Goal: Task Accomplishment & Management: Manage account settings

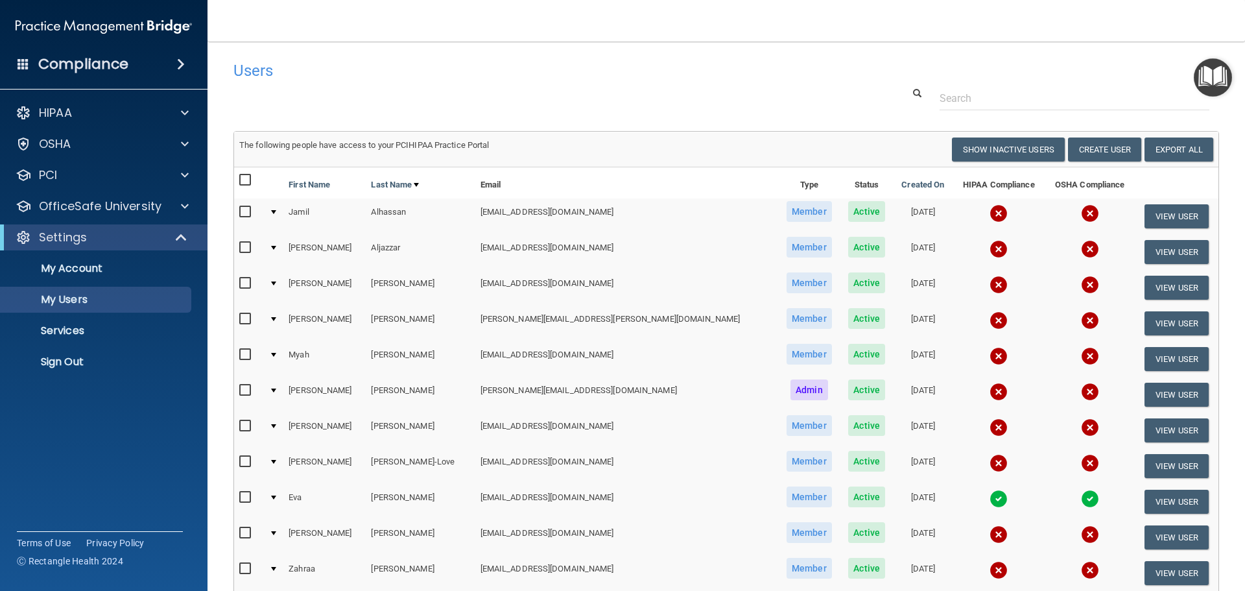
select select "20"
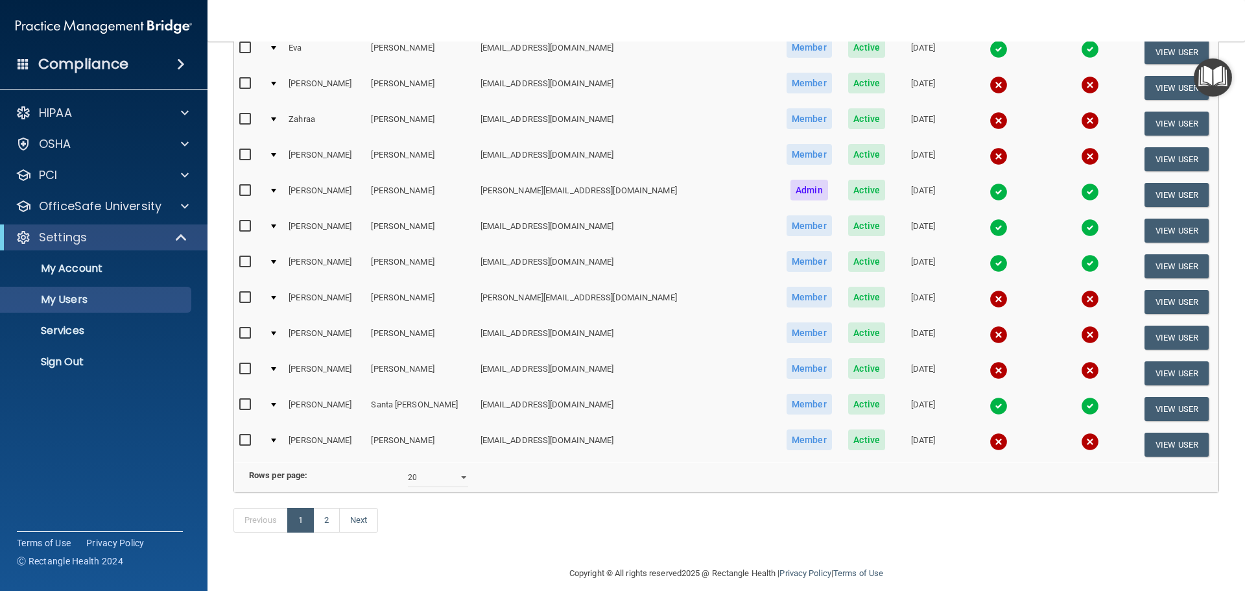
scroll to position [454, 0]
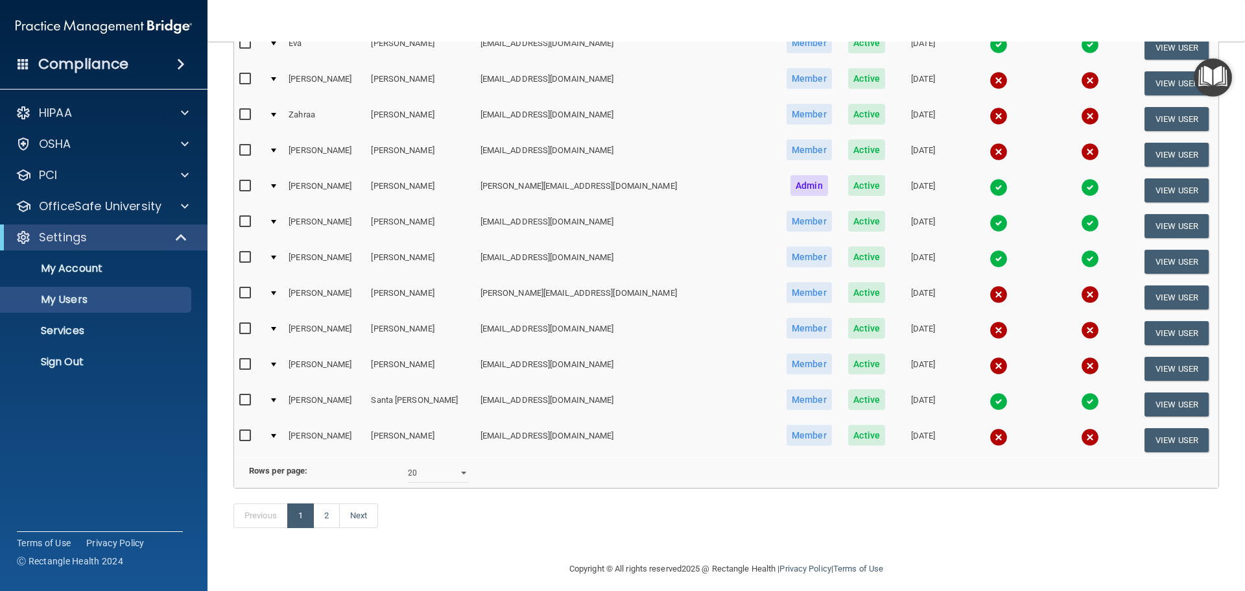
click at [990, 226] on img at bounding box center [999, 223] width 18 height 18
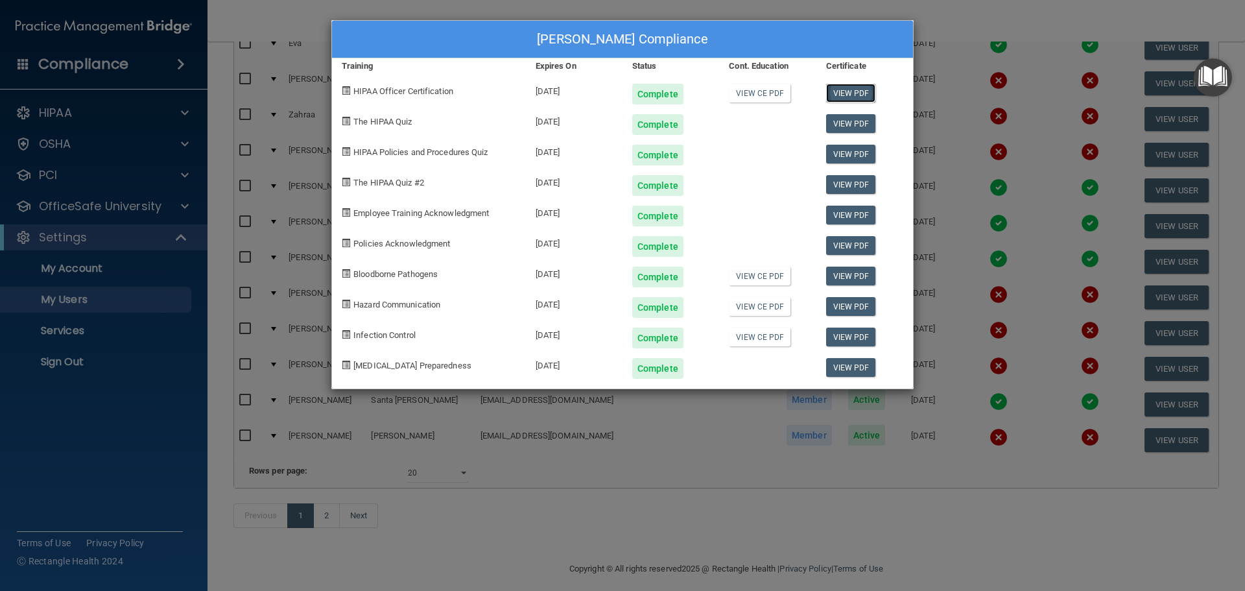
click at [850, 95] on link "View PDF" at bounding box center [851, 93] width 50 height 19
click at [848, 123] on link "View PDF" at bounding box center [851, 123] width 50 height 19
click at [850, 154] on link "View PDF" at bounding box center [851, 154] width 50 height 19
click at [848, 182] on link "View PDF" at bounding box center [851, 184] width 50 height 19
click at [848, 214] on link "View PDF" at bounding box center [851, 215] width 50 height 19
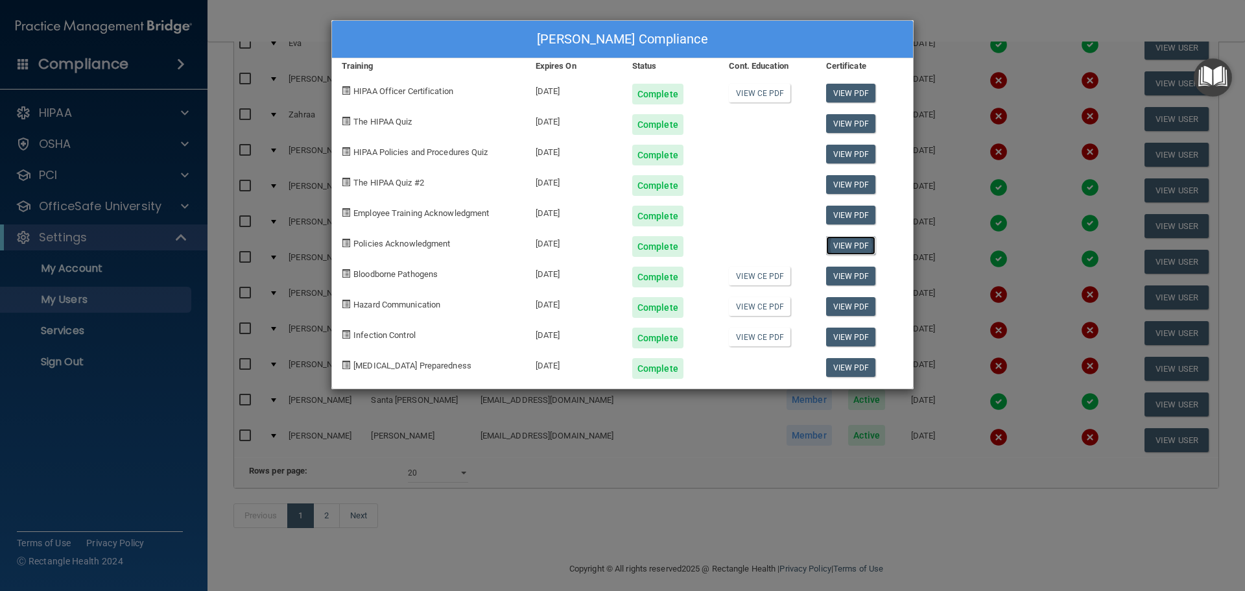
click at [846, 247] on link "View PDF" at bounding box center [851, 245] width 50 height 19
click at [851, 276] on link "View PDF" at bounding box center [851, 276] width 50 height 19
click at [857, 306] on link "View PDF" at bounding box center [851, 306] width 50 height 19
click at [858, 337] on link "View PDF" at bounding box center [851, 336] width 50 height 19
click at [842, 361] on link "View PDF" at bounding box center [851, 367] width 50 height 19
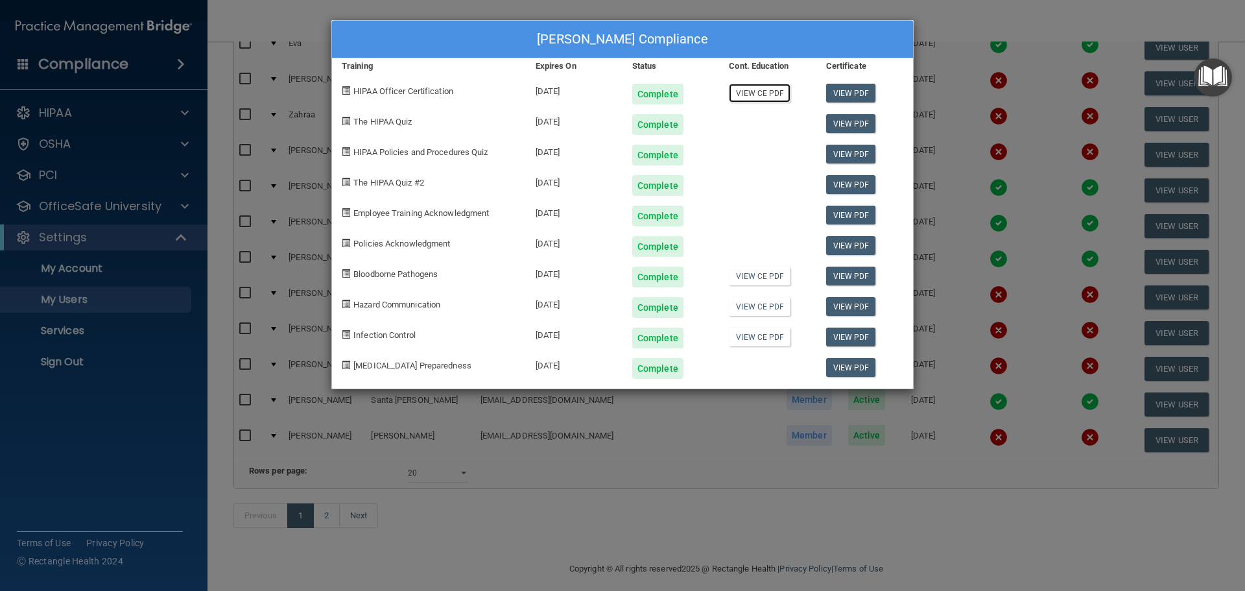
click at [770, 90] on link "View CE PDF" at bounding box center [760, 93] width 62 height 19
click at [752, 270] on link "View CE PDF" at bounding box center [760, 276] width 62 height 19
click at [763, 309] on link "View CE PDF" at bounding box center [760, 306] width 62 height 19
click at [754, 340] on link "View CE PDF" at bounding box center [760, 336] width 62 height 19
click at [668, 530] on div "Faelyn Martinez's Compliance Training Expires On Status Cont. Education Certifi…" at bounding box center [622, 295] width 1245 height 591
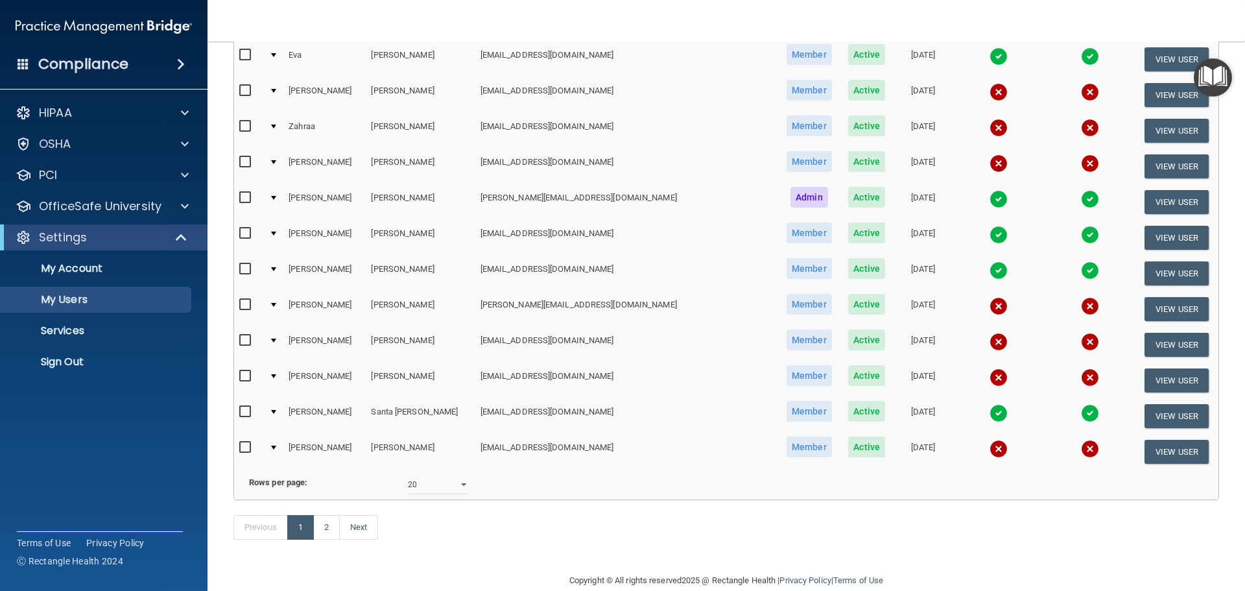
scroll to position [482, 0]
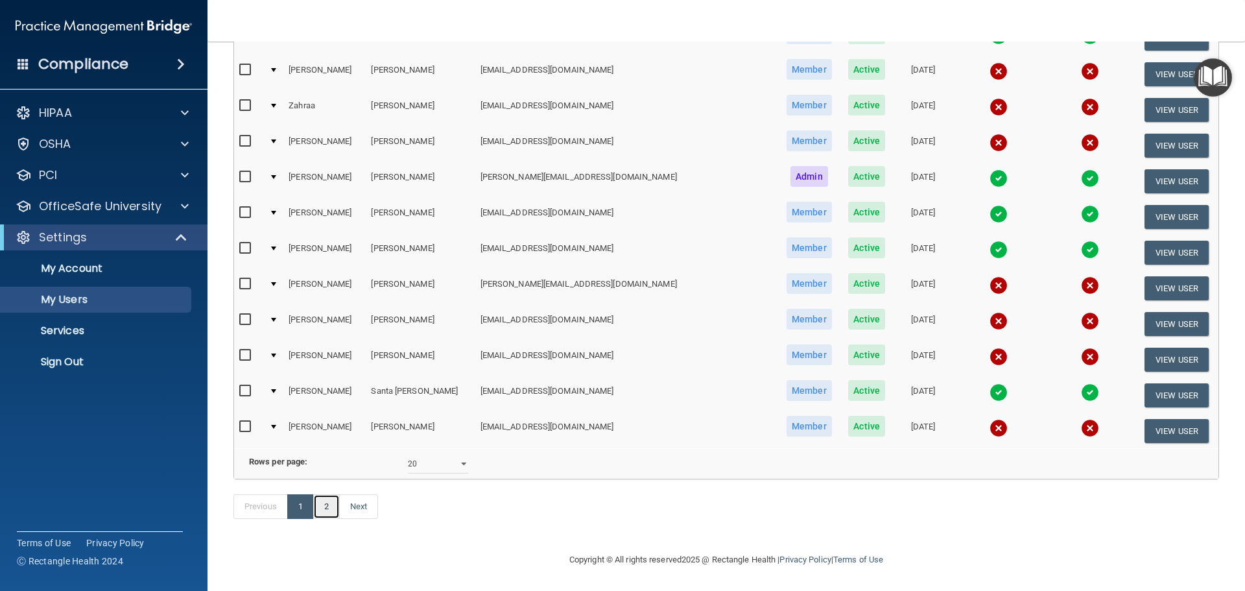
click at [326, 504] on link "2" at bounding box center [326, 506] width 27 height 25
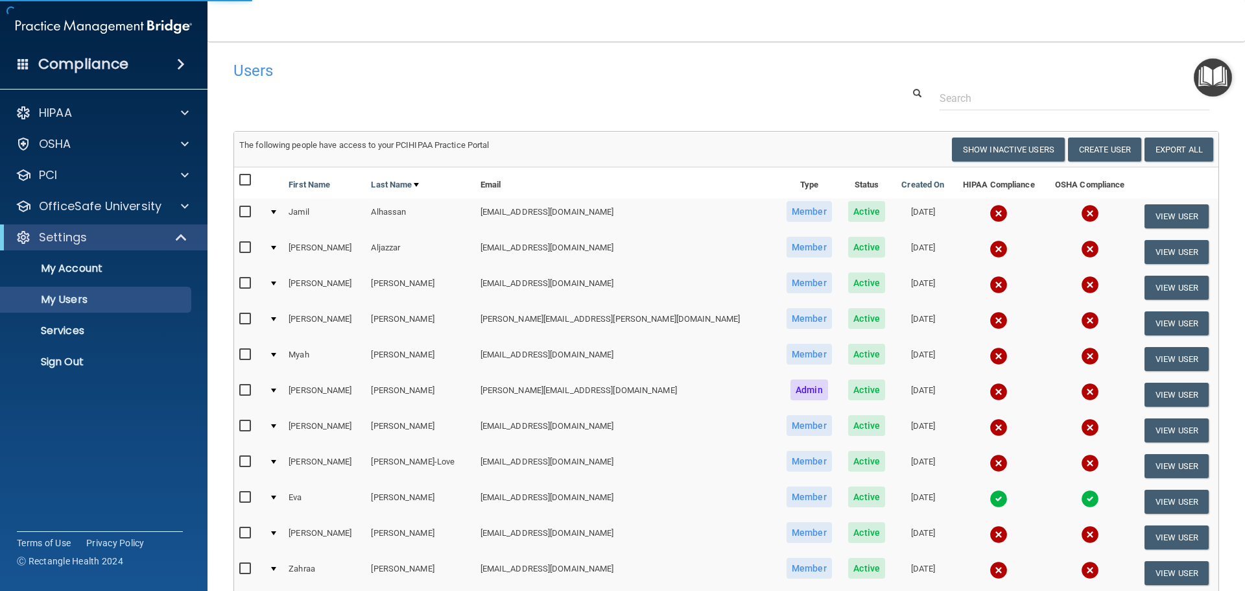
select select "20"
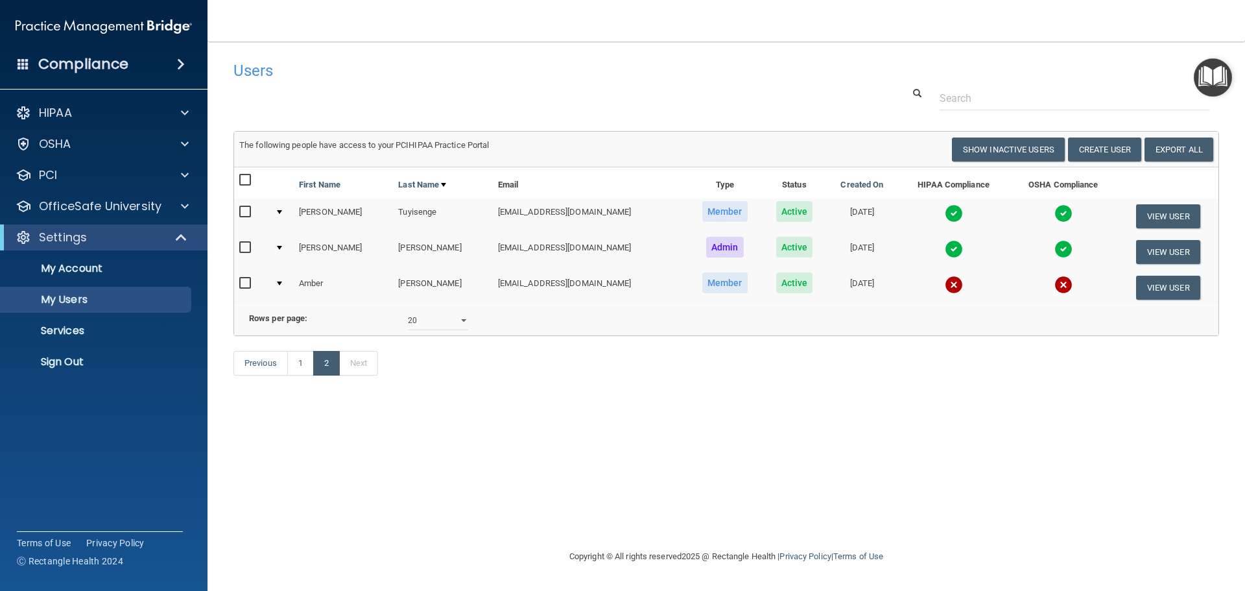
click at [1054, 212] on img at bounding box center [1063, 213] width 18 height 18
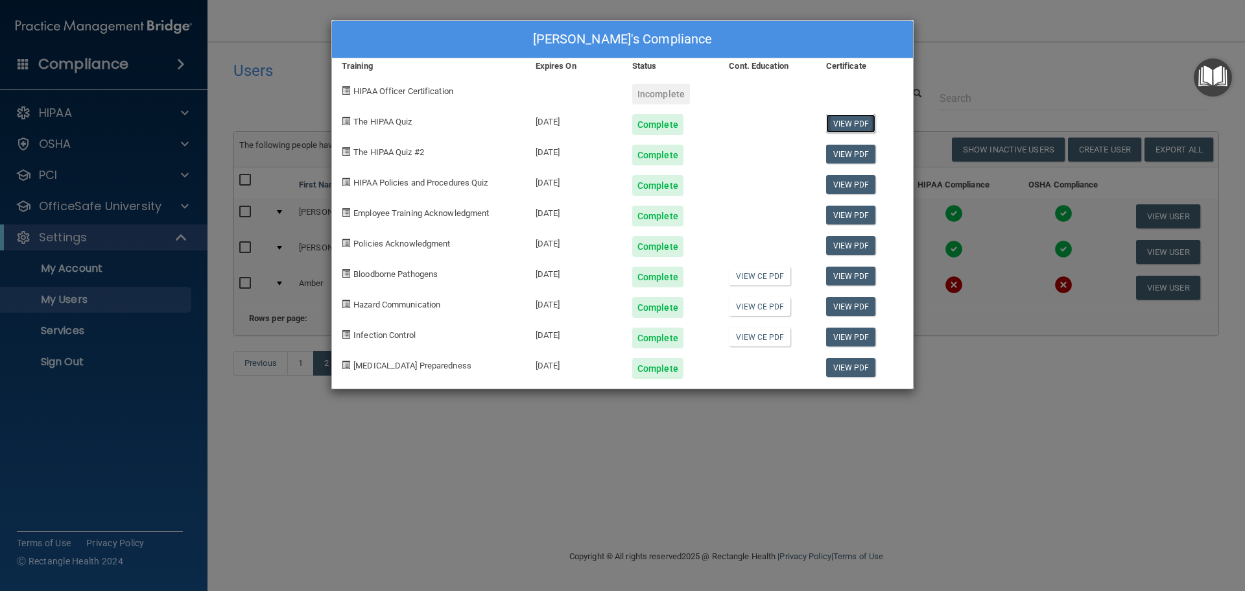
click at [848, 124] on link "View PDF" at bounding box center [851, 123] width 50 height 19
click at [852, 152] on link "View PDF" at bounding box center [851, 154] width 50 height 19
click at [848, 183] on link "View PDF" at bounding box center [851, 184] width 50 height 19
click at [853, 211] on link "View PDF" at bounding box center [851, 215] width 50 height 19
click at [846, 244] on link "View PDF" at bounding box center [851, 245] width 50 height 19
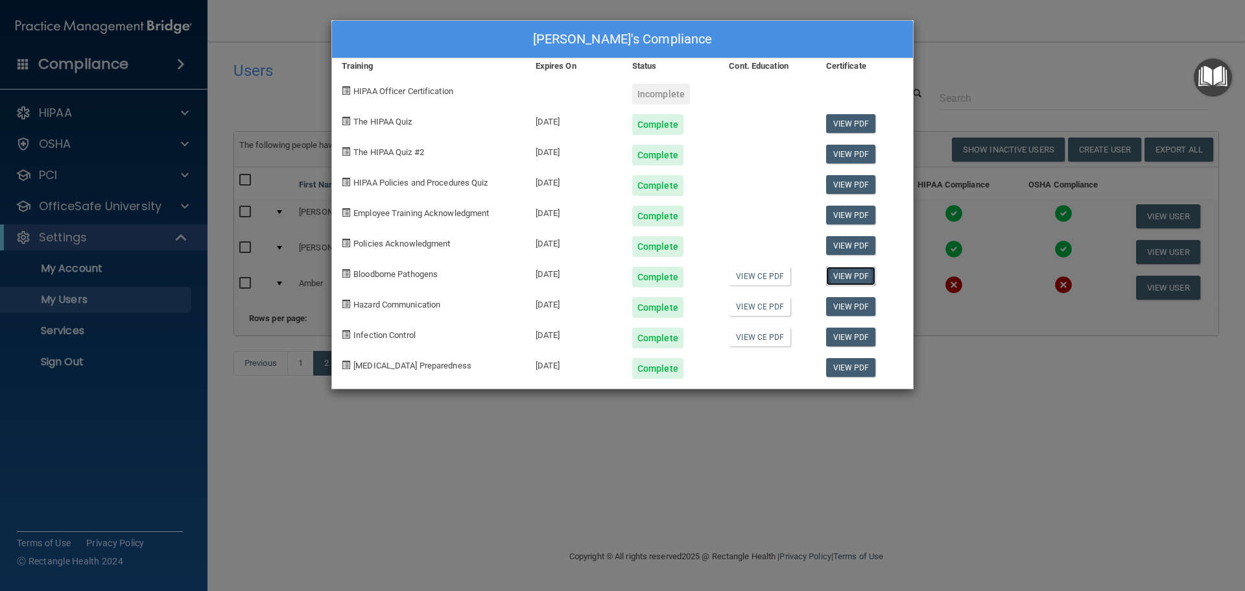
click at [847, 275] on link "View PDF" at bounding box center [851, 276] width 50 height 19
click at [848, 304] on link "View PDF" at bounding box center [851, 306] width 50 height 19
click at [845, 335] on link "View PDF" at bounding box center [851, 336] width 50 height 19
click at [844, 367] on link "View PDF" at bounding box center [851, 367] width 50 height 19
click at [746, 279] on link "View CE PDF" at bounding box center [760, 276] width 62 height 19
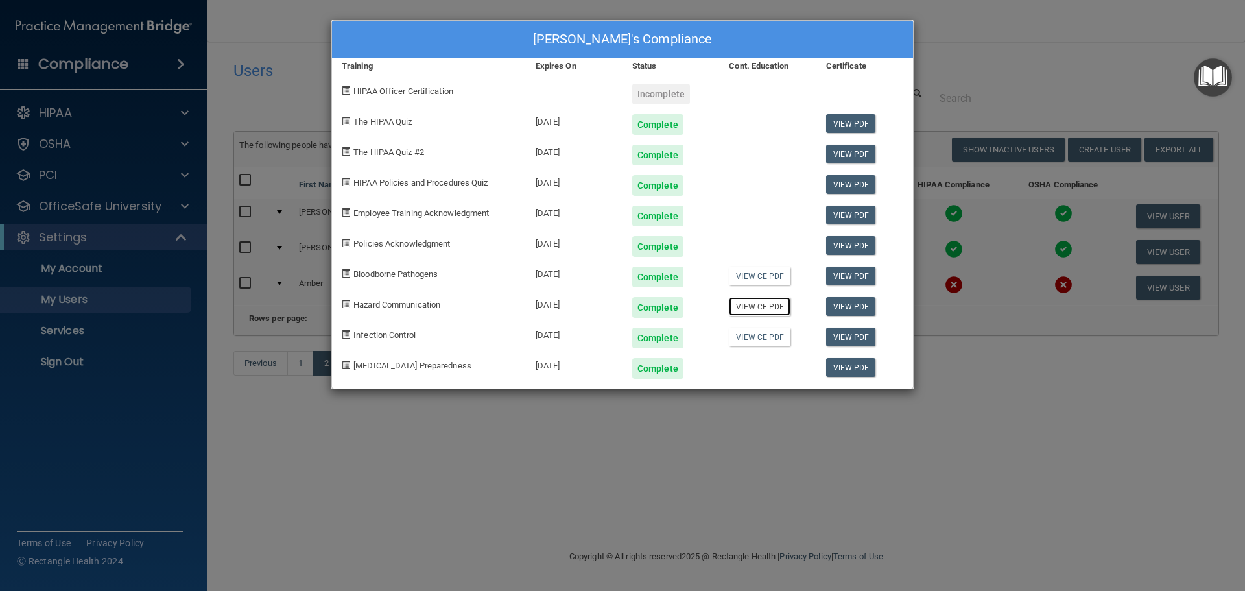
click at [751, 307] on link "View CE PDF" at bounding box center [760, 306] width 62 height 19
click at [767, 337] on link "View CE PDF" at bounding box center [760, 336] width 62 height 19
click at [977, 70] on div "Etienne Tuyisenge's Compliance Training Expires On Status Cont. Education Certi…" at bounding box center [622, 295] width 1245 height 591
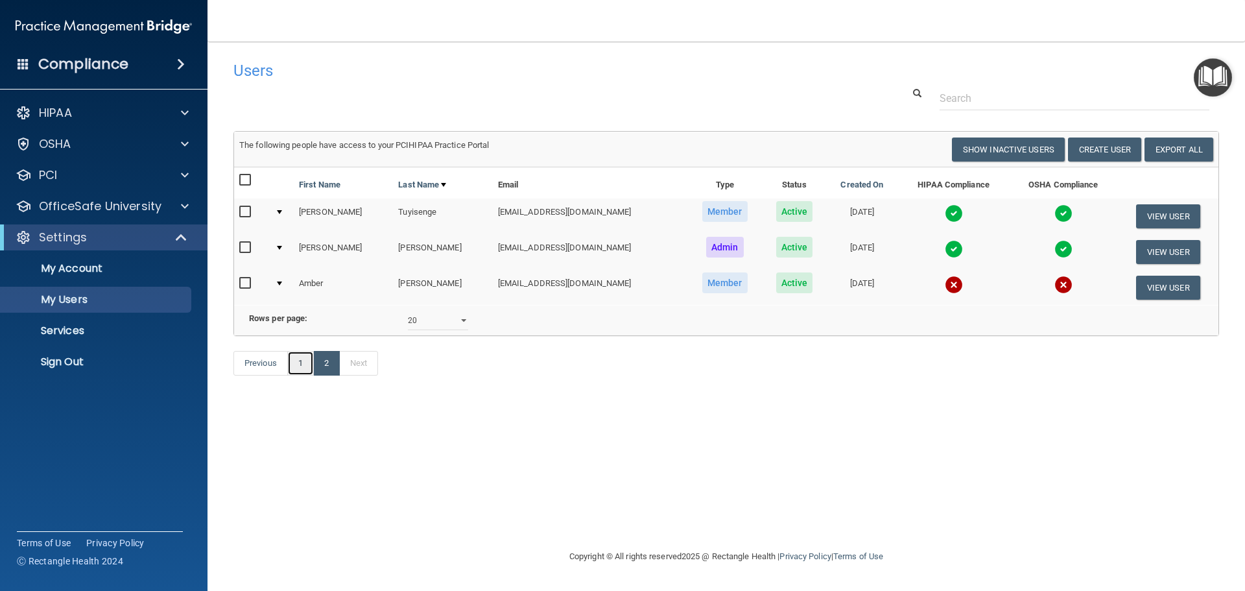
click at [302, 375] on link "1" at bounding box center [300, 363] width 27 height 25
select select "20"
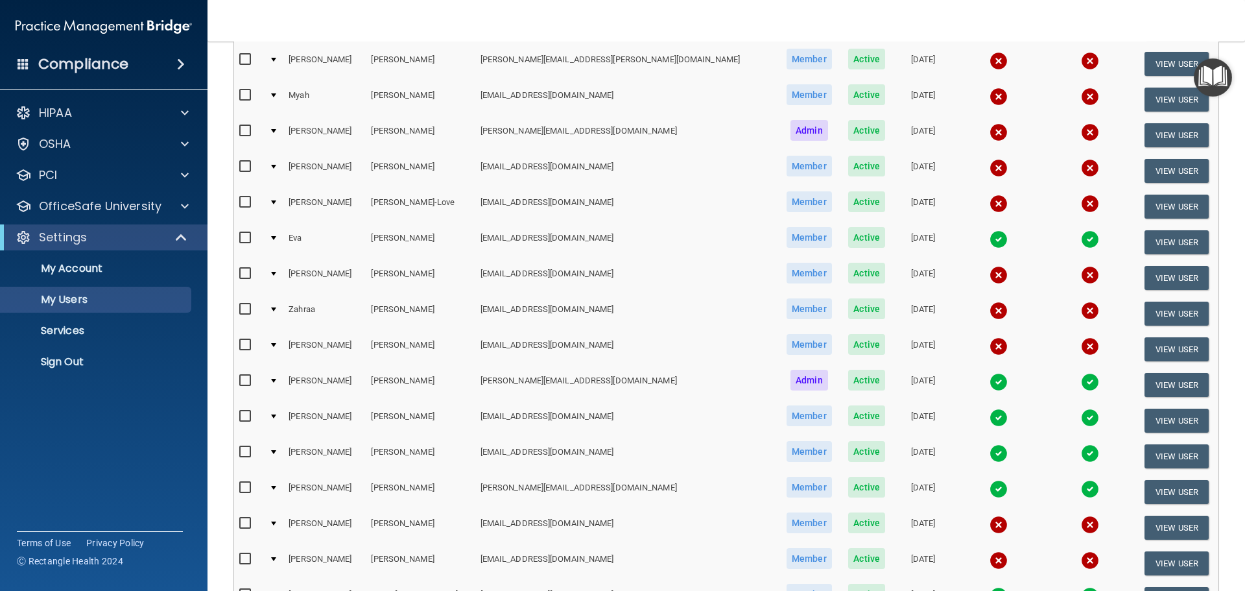
scroll to position [324, 0]
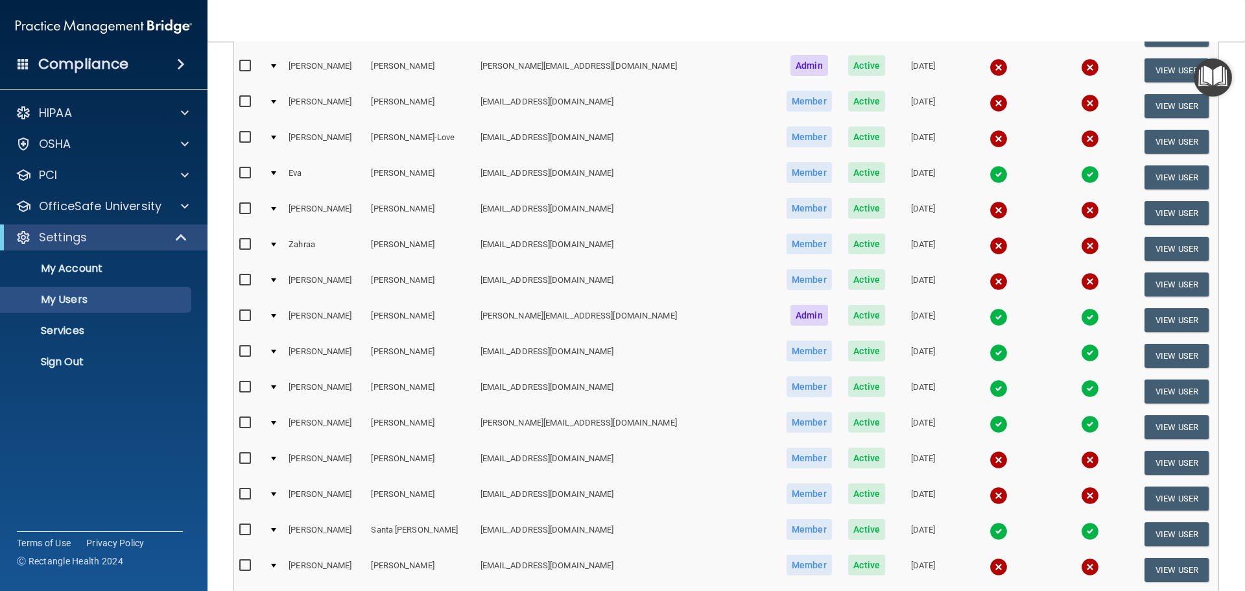
click at [990, 426] on img at bounding box center [999, 424] width 18 height 18
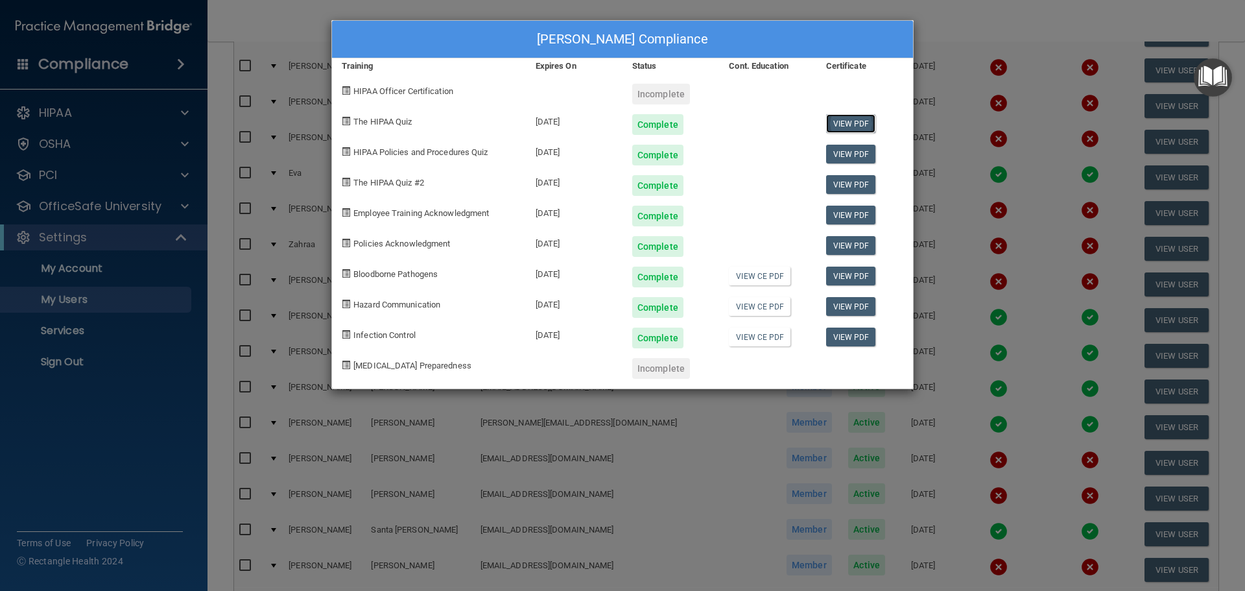
click at [856, 123] on link "View PDF" at bounding box center [851, 123] width 50 height 19
click at [853, 156] on link "View PDF" at bounding box center [851, 154] width 50 height 19
click at [855, 184] on link "View PDF" at bounding box center [851, 184] width 50 height 19
click at [846, 210] on link "View PDF" at bounding box center [851, 215] width 50 height 19
click at [852, 247] on link "View PDF" at bounding box center [851, 245] width 50 height 19
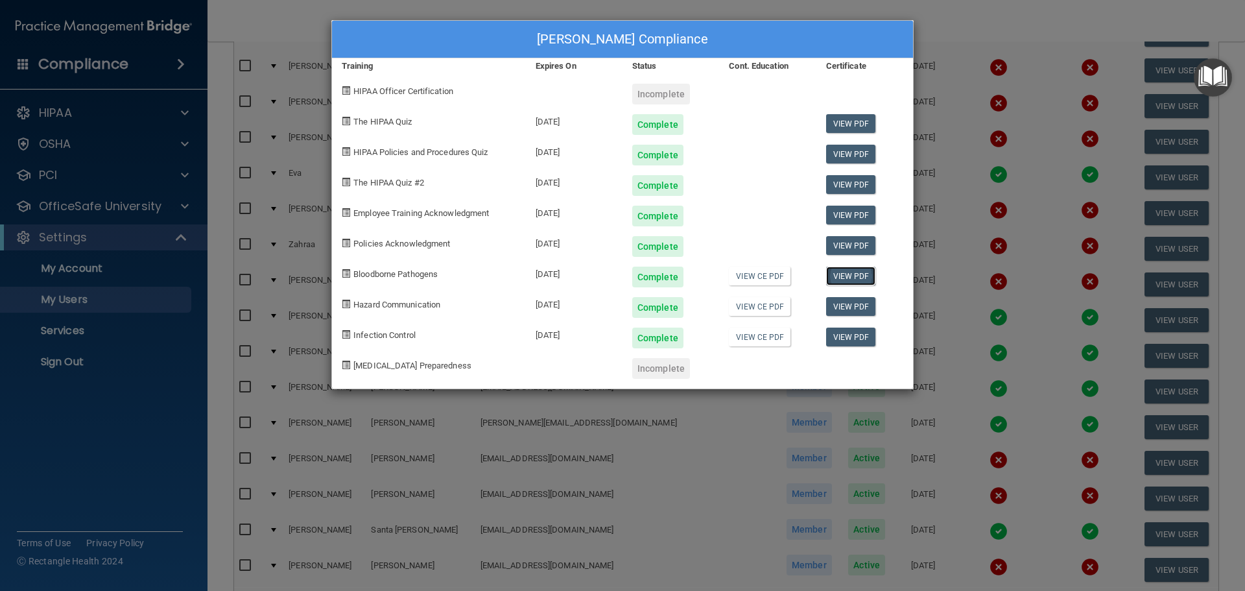
click at [851, 273] on link "View PDF" at bounding box center [851, 276] width 50 height 19
click at [853, 309] on link "View PDF" at bounding box center [851, 306] width 50 height 19
click at [850, 340] on link "View PDF" at bounding box center [851, 336] width 50 height 19
click at [757, 279] on link "View CE PDF" at bounding box center [760, 276] width 62 height 19
click at [758, 306] on link "View CE PDF" at bounding box center [760, 306] width 62 height 19
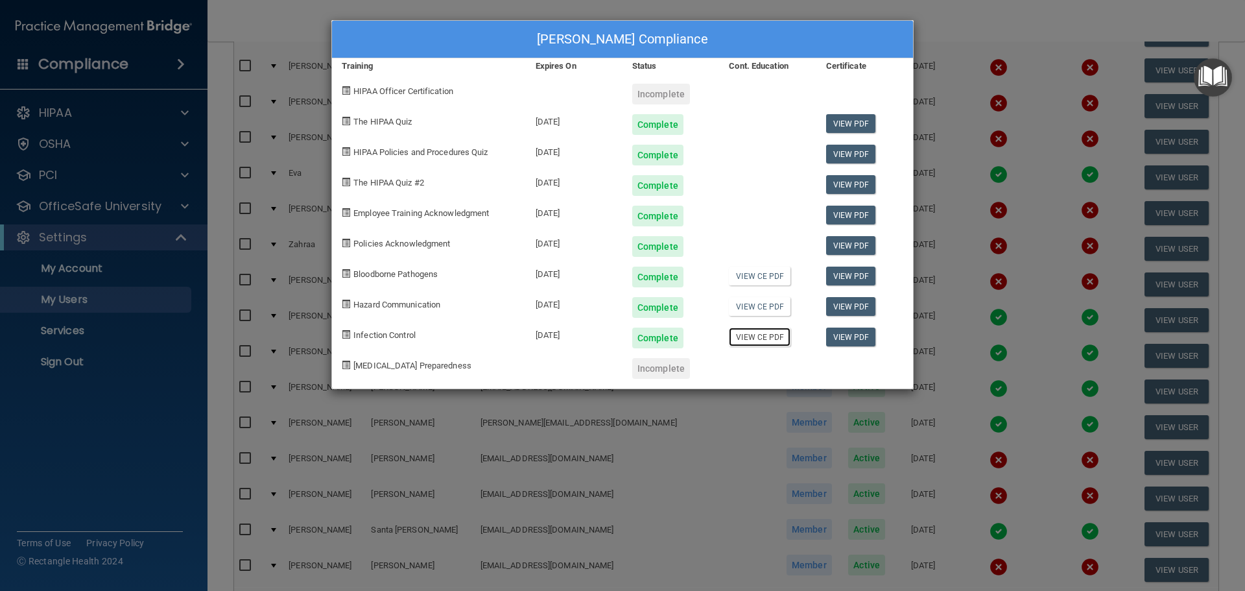
click at [759, 340] on link "View CE PDF" at bounding box center [760, 336] width 62 height 19
click at [1031, 19] on div "Mohammed Rahimi's Compliance Training Expires On Status Cont. Education Certifi…" at bounding box center [622, 295] width 1245 height 591
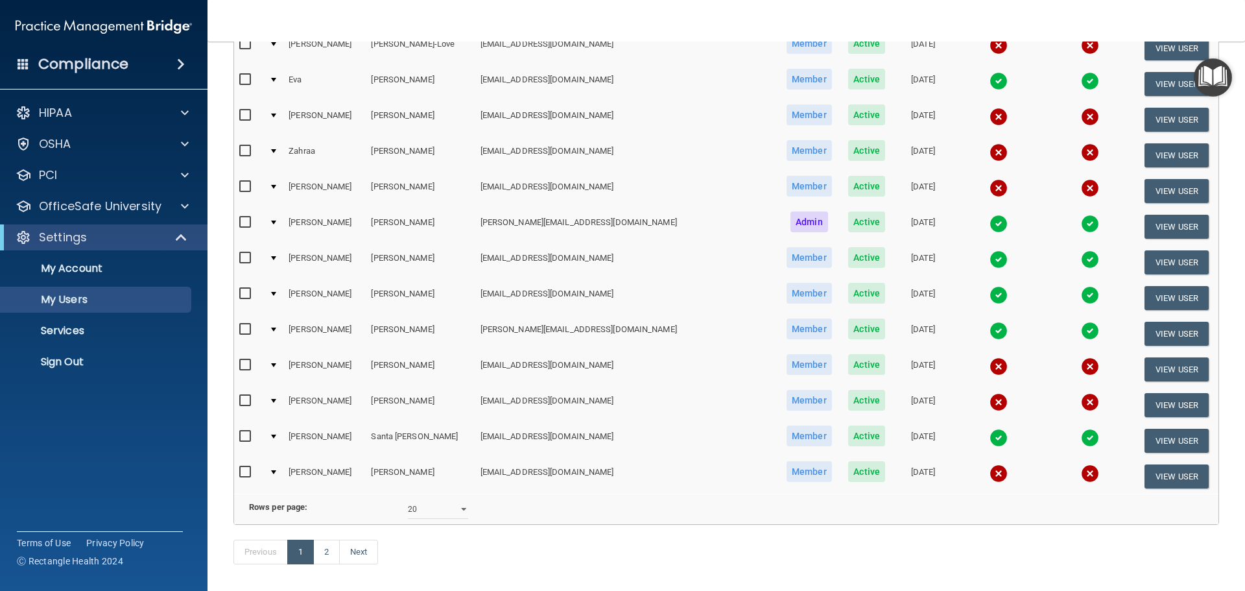
scroll to position [353, 0]
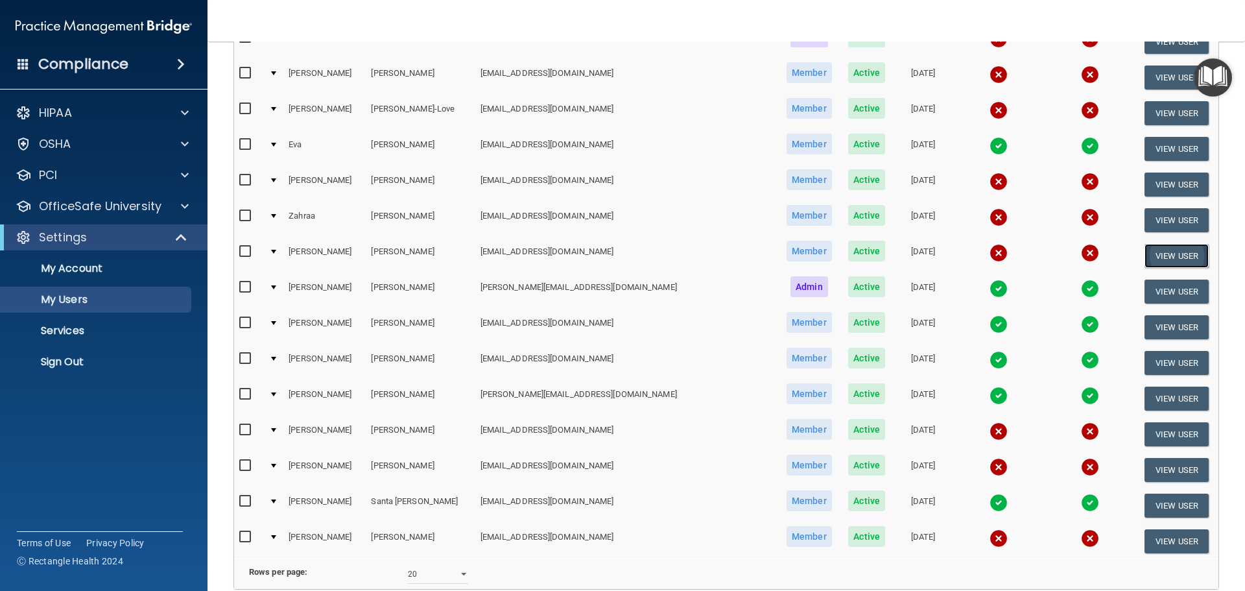
click at [1155, 255] on button "View User" at bounding box center [1177, 256] width 64 height 24
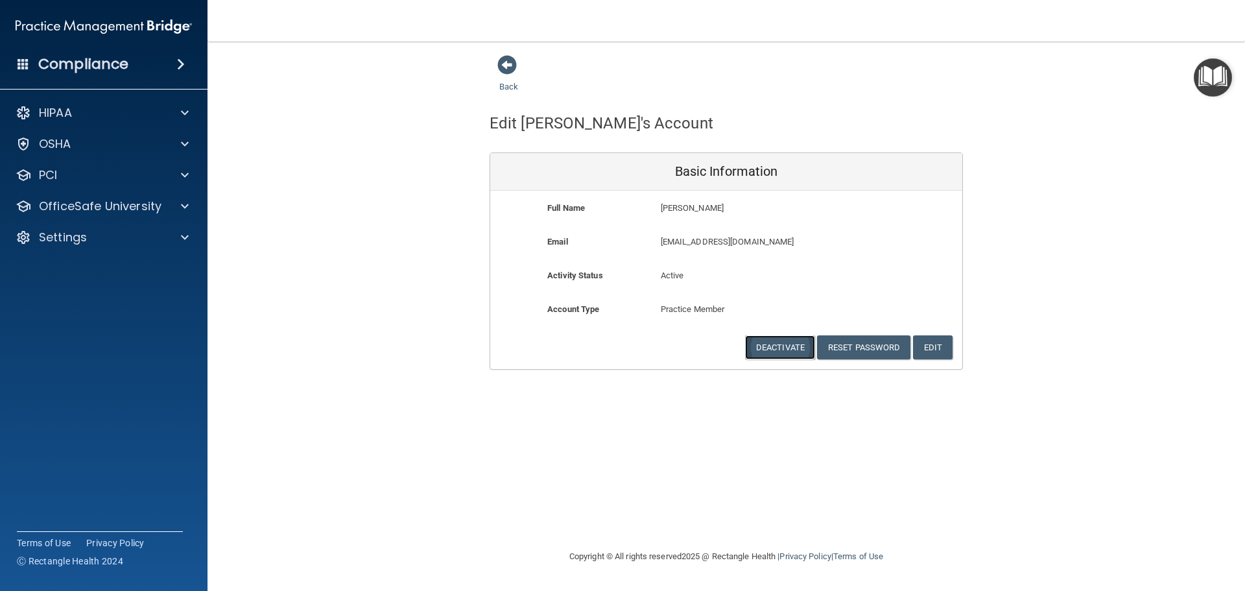
click at [772, 345] on button "Deactivate" at bounding box center [780, 347] width 70 height 24
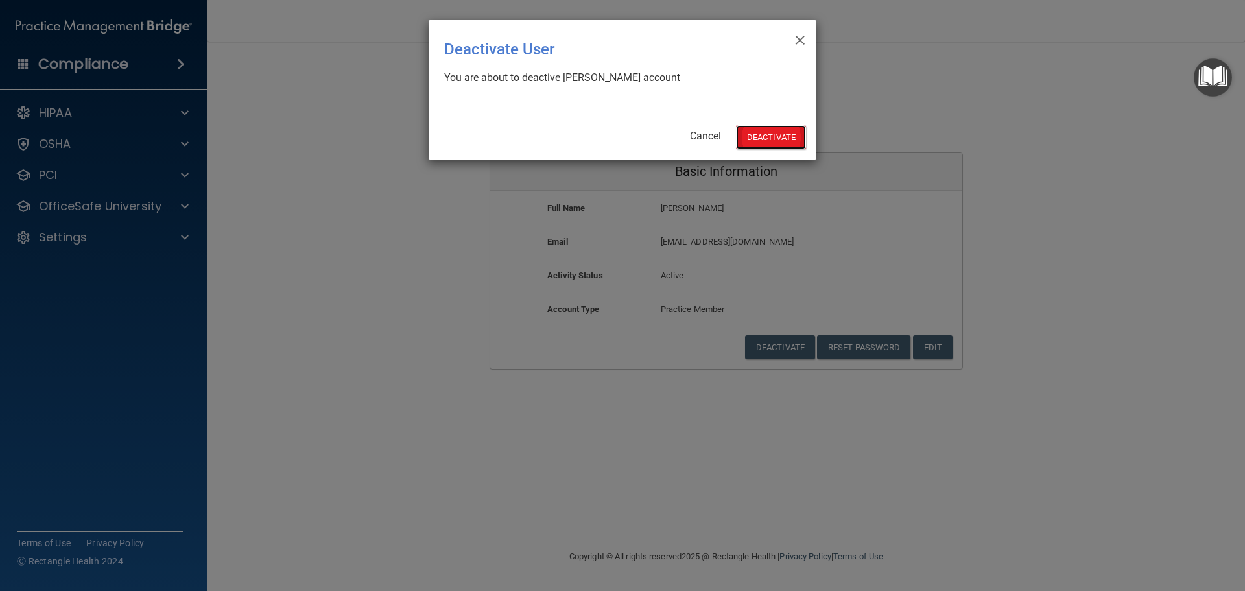
click at [779, 137] on button "Deactivate" at bounding box center [771, 137] width 70 height 24
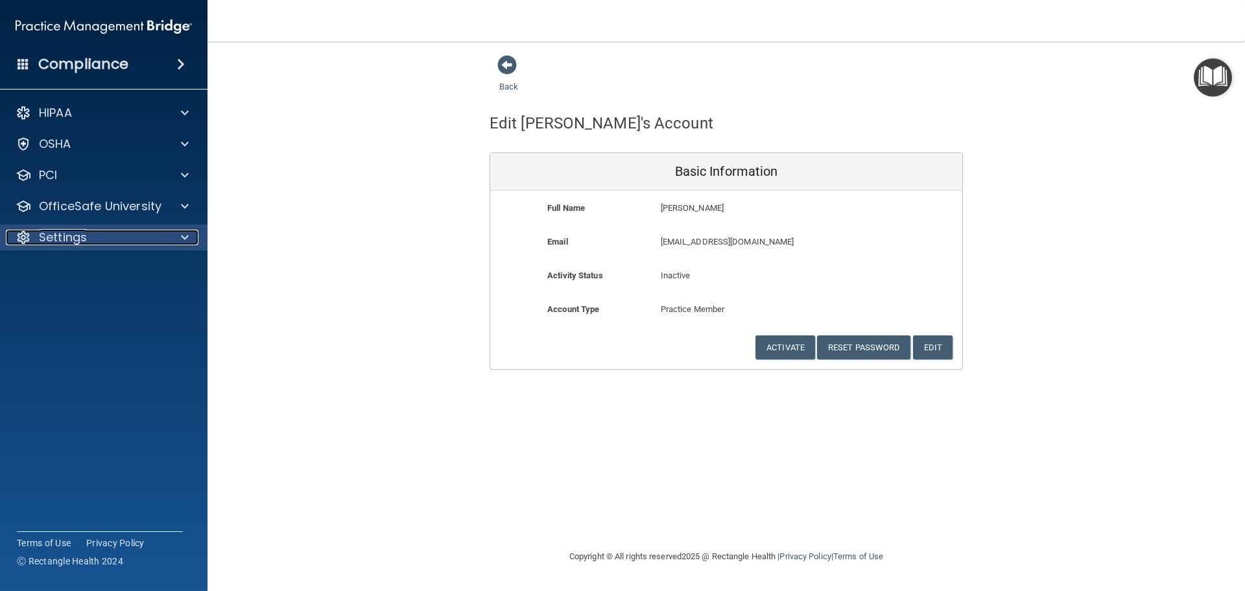
click at [63, 235] on p "Settings" at bounding box center [63, 238] width 48 height 16
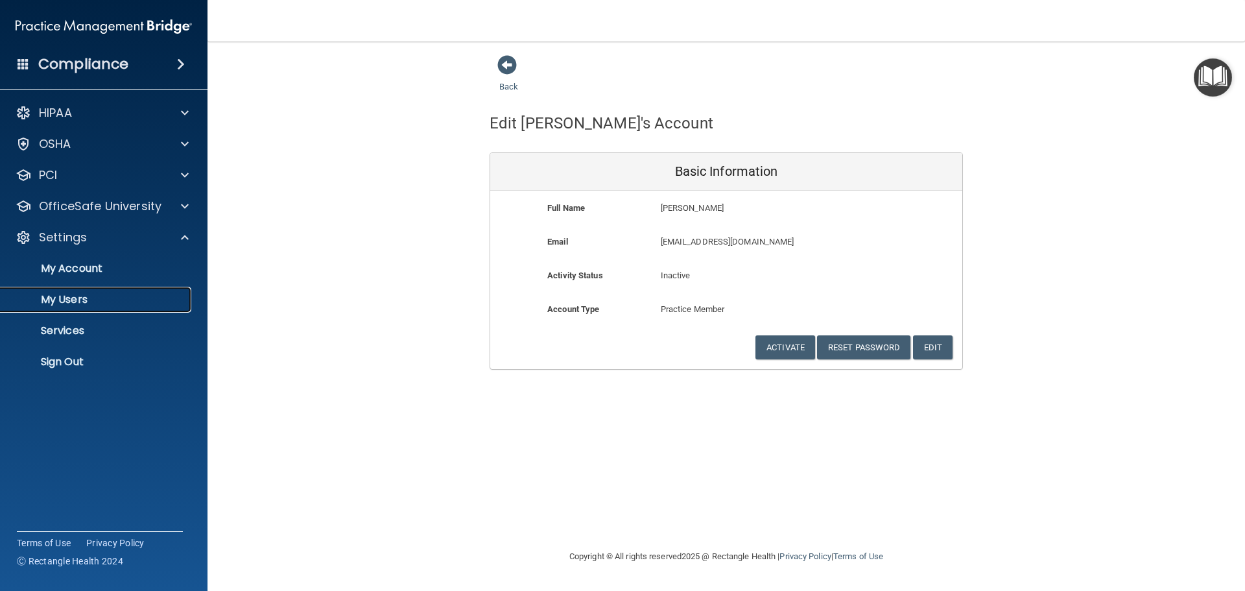
click at [61, 298] on p "My Users" at bounding box center [96, 299] width 177 height 13
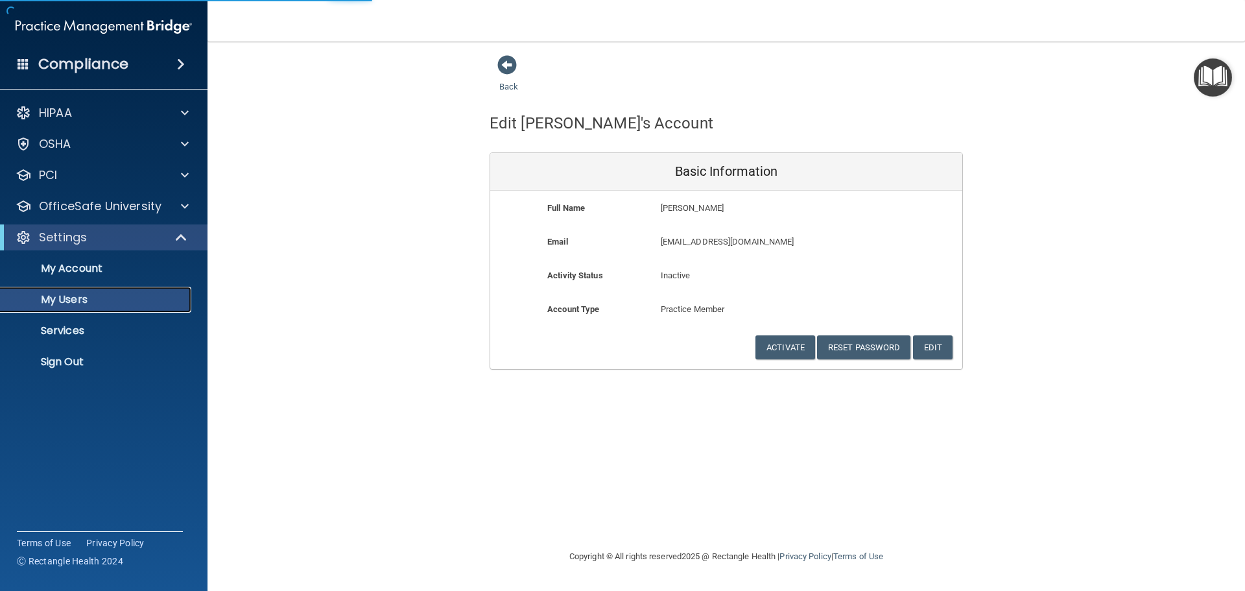
select select "20"
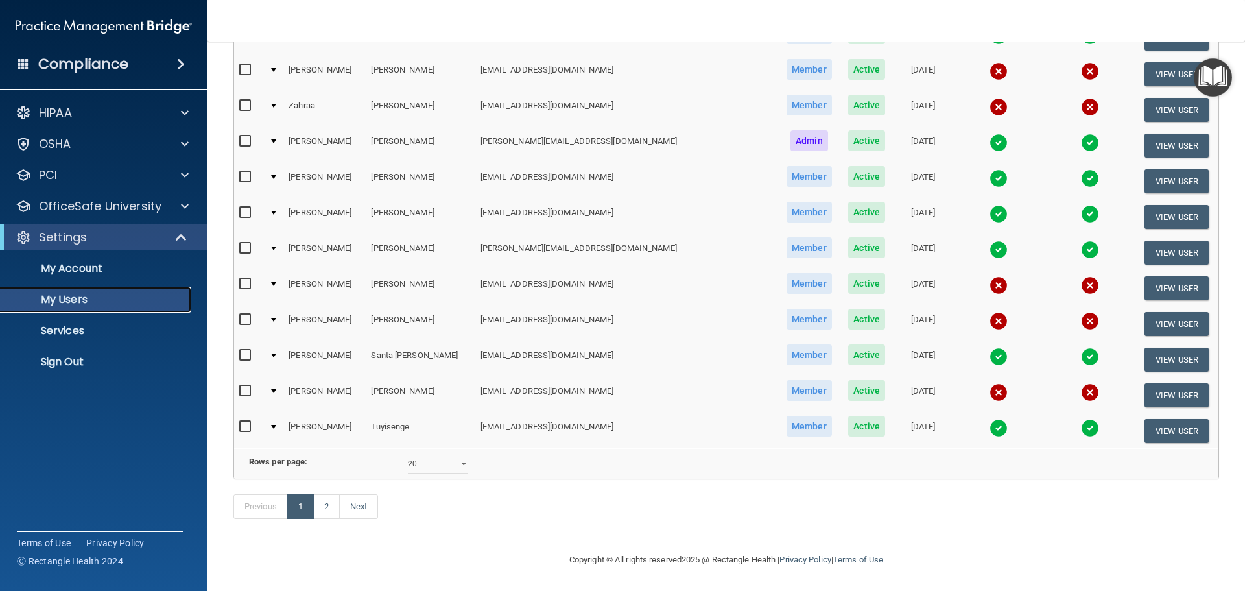
scroll to position [482, 0]
click at [326, 507] on link "2" at bounding box center [326, 506] width 27 height 25
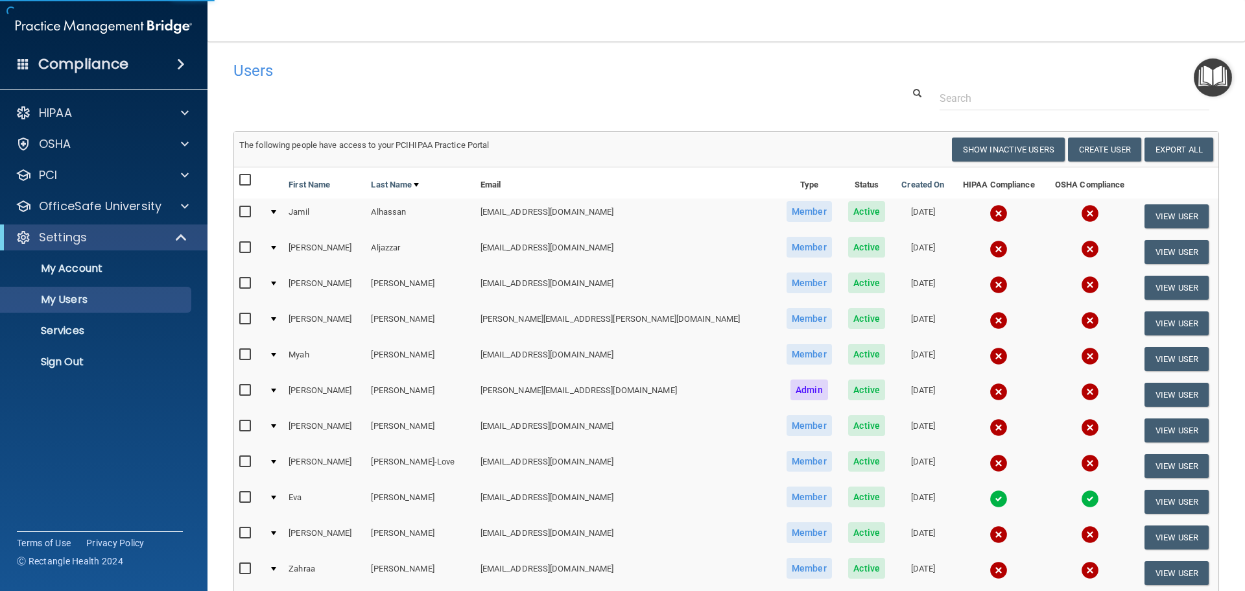
select select "20"
